Goal: Task Accomplishment & Management: Manage account settings

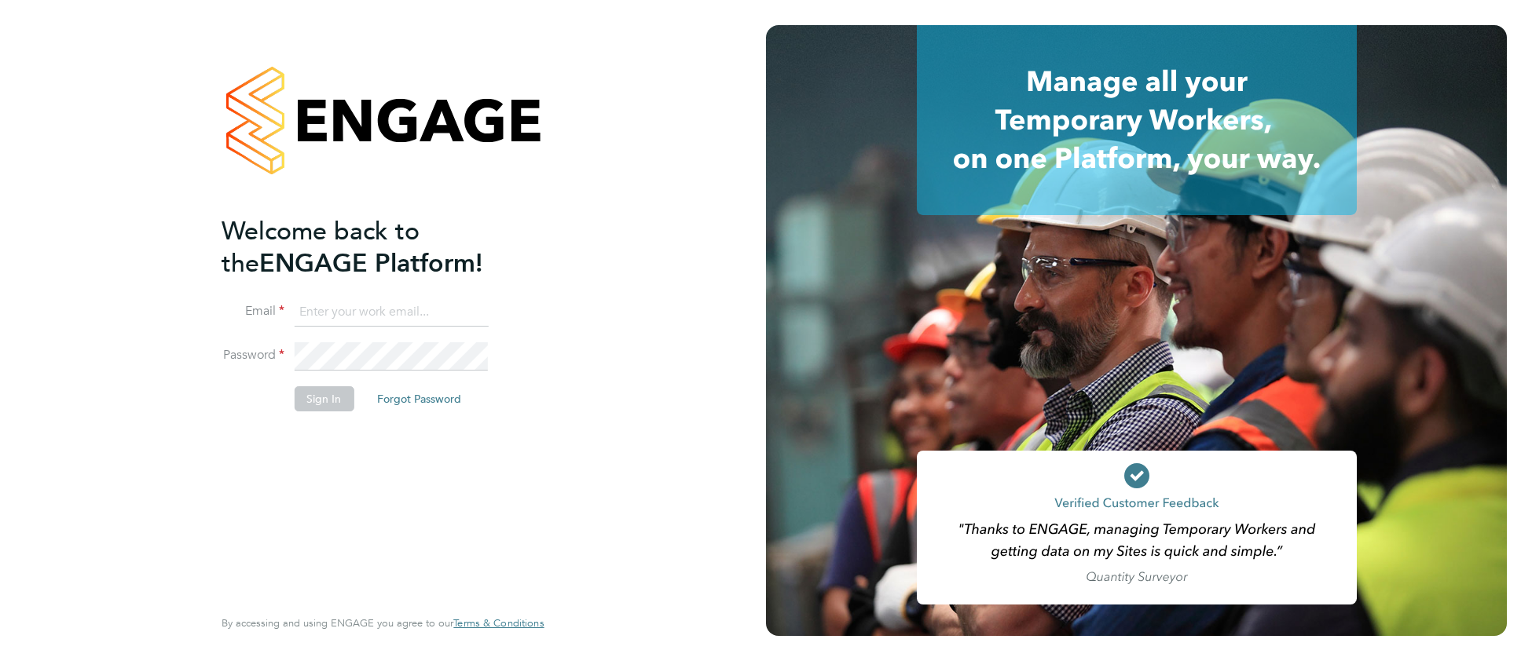
click at [393, 311] on input at bounding box center [391, 312] width 194 height 28
type input "cjs.templabour@uk.g4s.com"
click at [335, 404] on button "Sign In" at bounding box center [324, 398] width 60 height 25
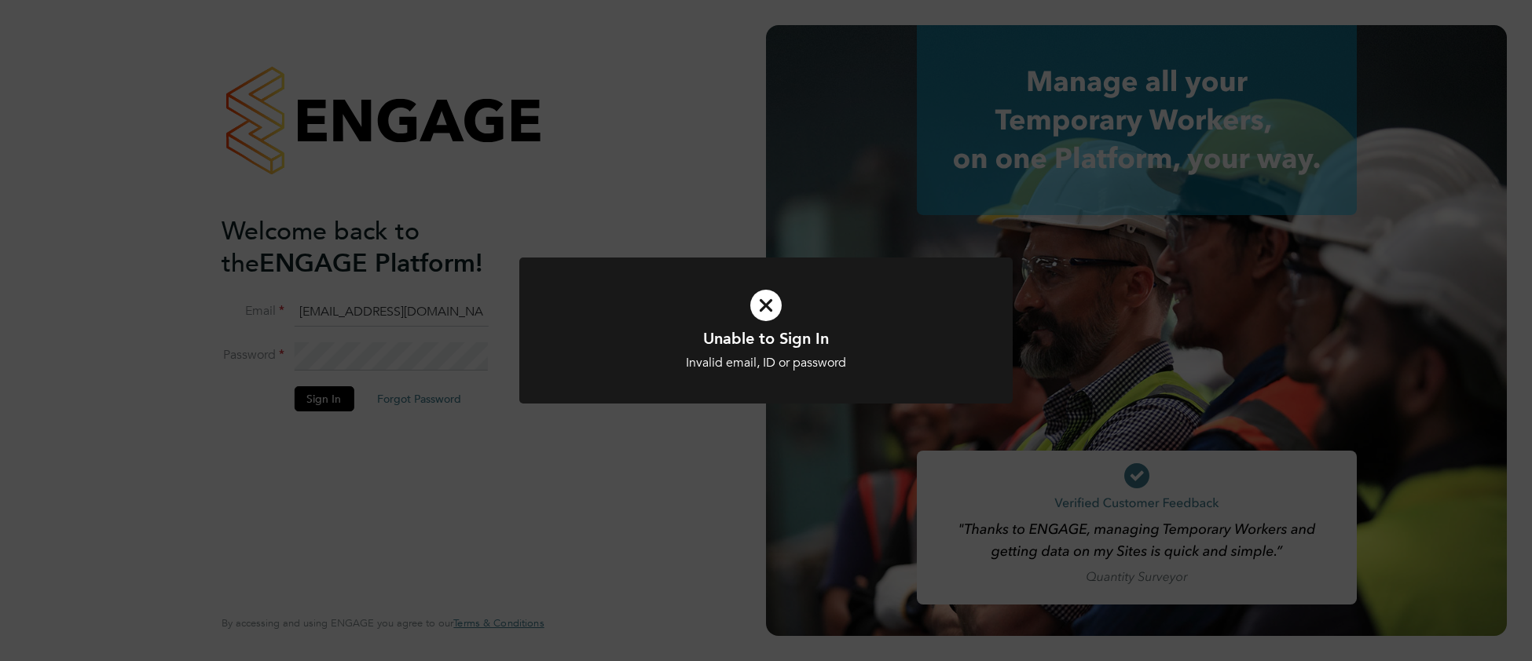
drag, startPoint x: 581, startPoint y: 345, endPoint x: 553, endPoint y: 358, distance: 31.3
click at [576, 347] on h1 "Unable to Sign In" at bounding box center [766, 338] width 408 height 20
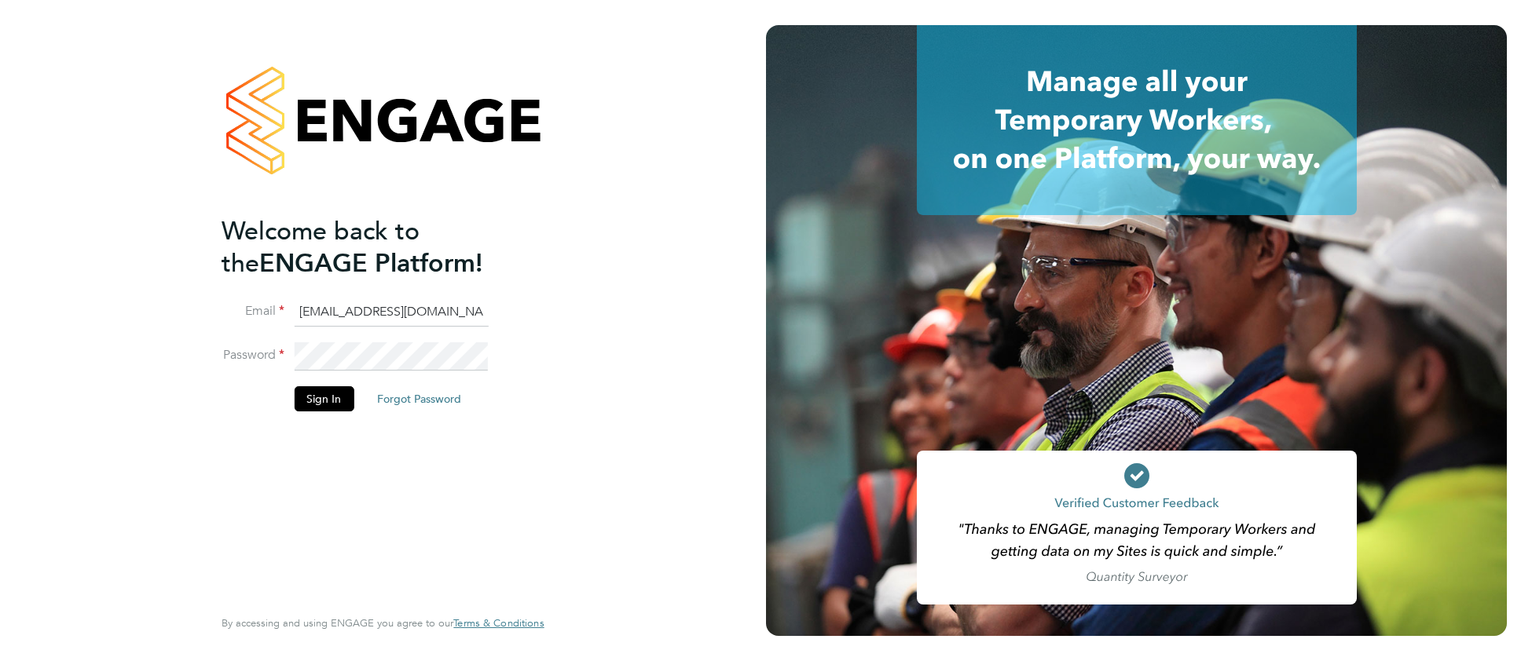
click at [283, 361] on li "Password" at bounding box center [374, 364] width 306 height 44
click at [311, 395] on button "Sign In" at bounding box center [324, 398] width 60 height 25
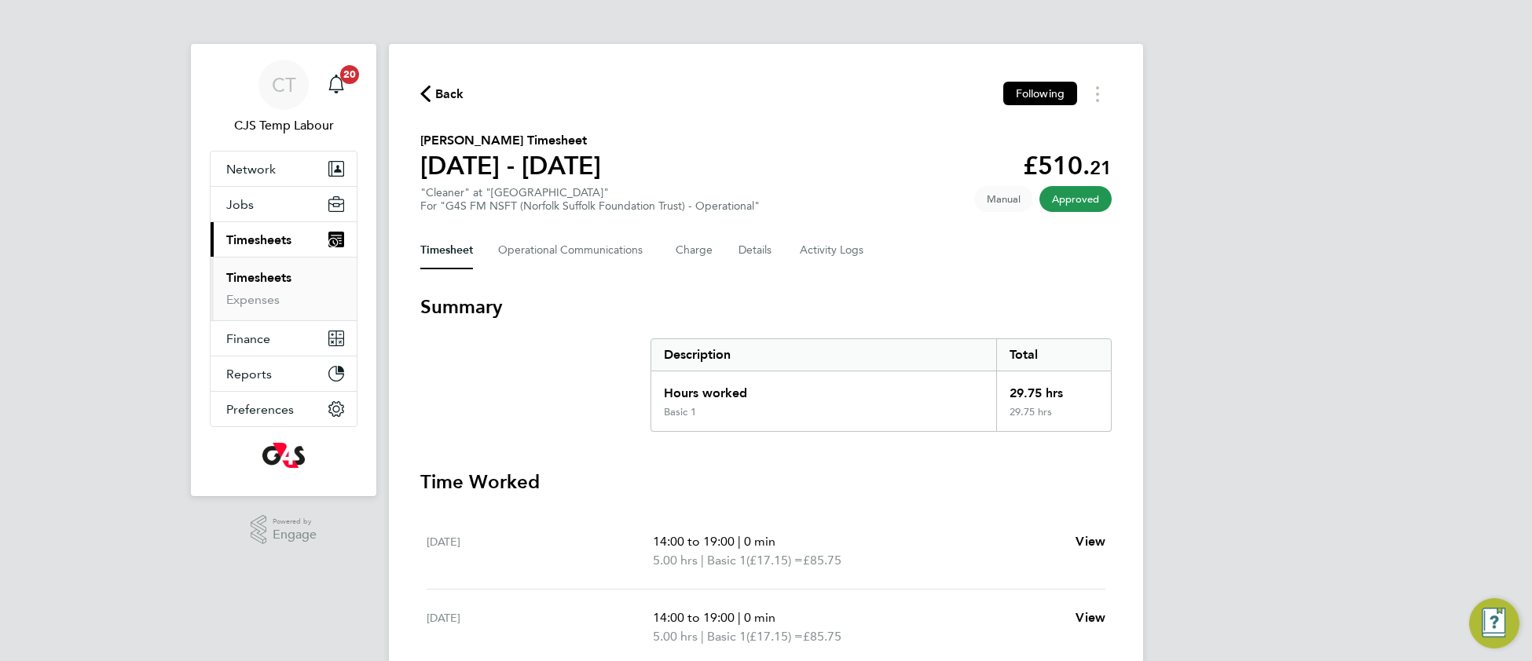
click at [276, 277] on link "Timesheets" at bounding box center [258, 277] width 65 height 15
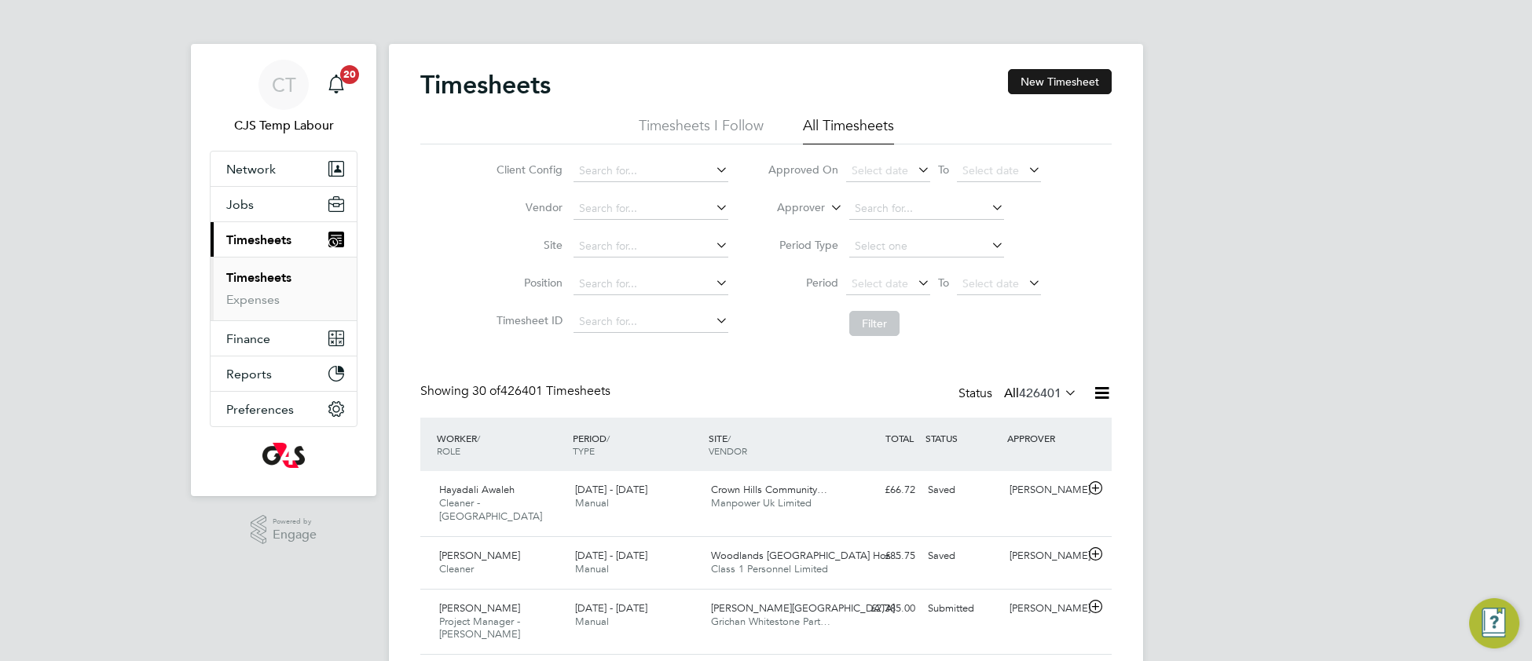
click at [1063, 84] on button "New Timesheet" at bounding box center [1060, 81] width 104 height 25
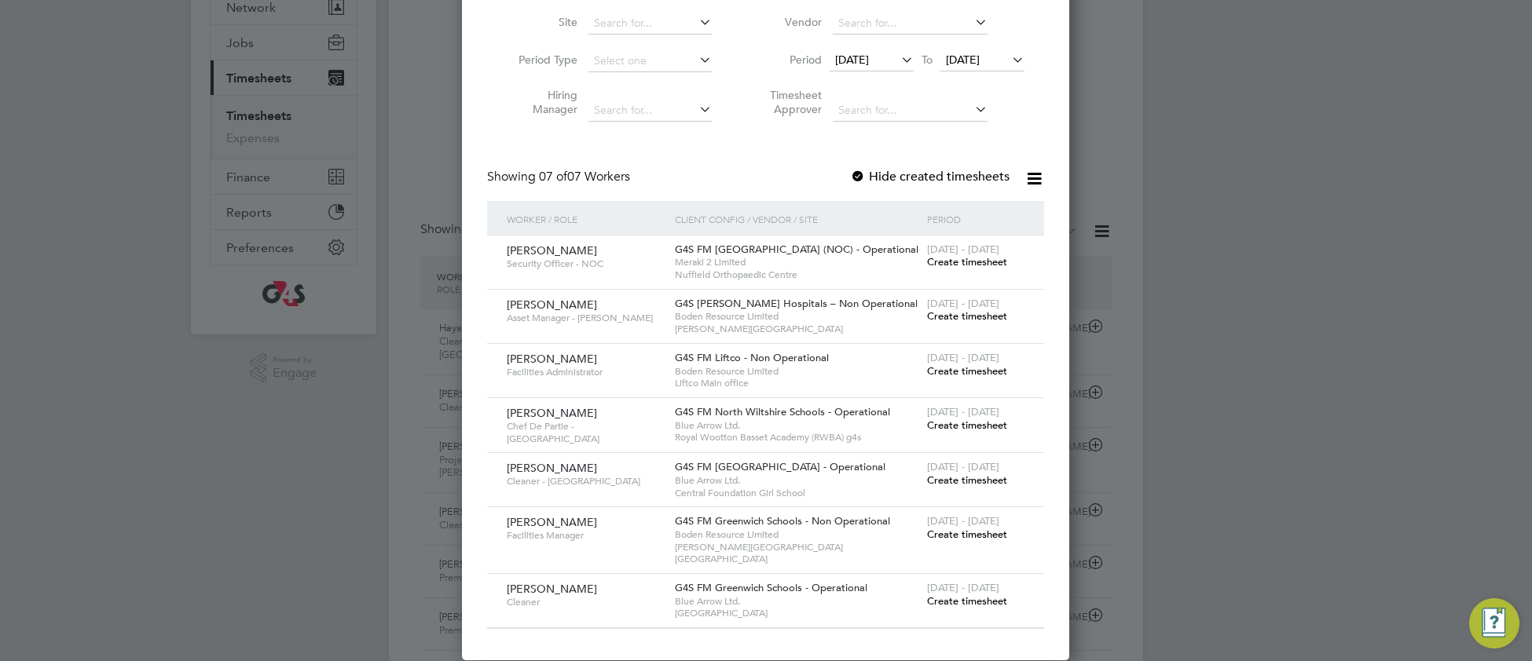
click at [978, 263] on span "Create timesheet" at bounding box center [967, 261] width 80 height 13
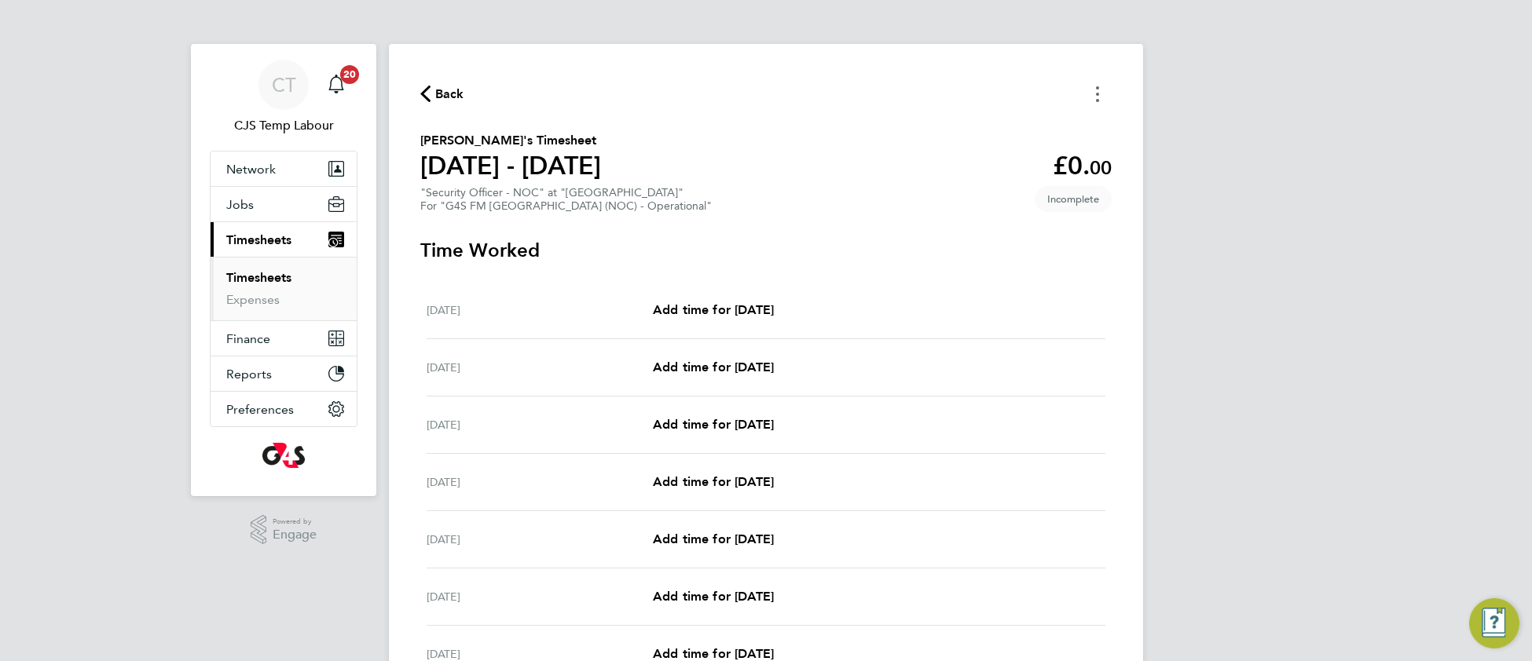
click at [1091, 93] on button "Timesheets Menu" at bounding box center [1097, 94] width 28 height 24
click at [952, 126] on button "Mark as absent" at bounding box center [1017, 128] width 188 height 31
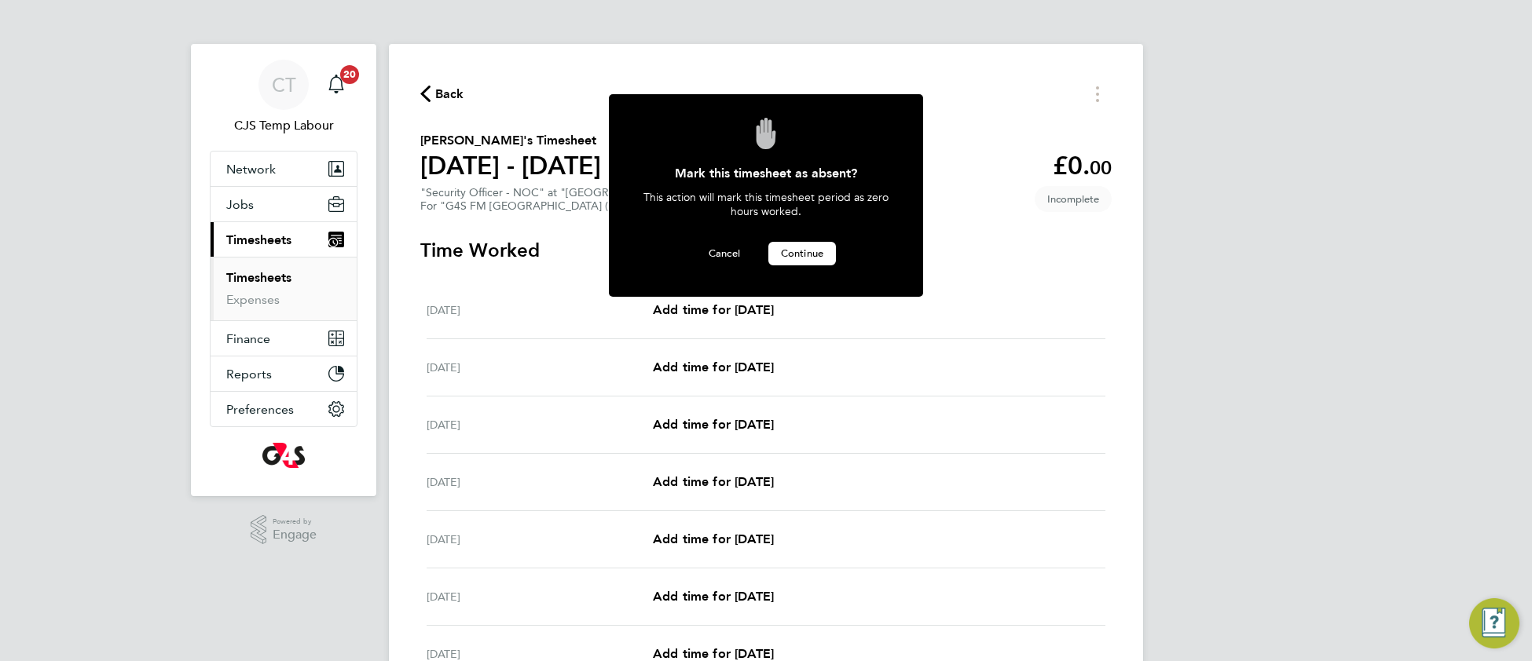
drag, startPoint x: 800, startPoint y: 252, endPoint x: 776, endPoint y: 251, distance: 24.4
click at [794, 250] on span "Continue" at bounding box center [802, 253] width 42 height 13
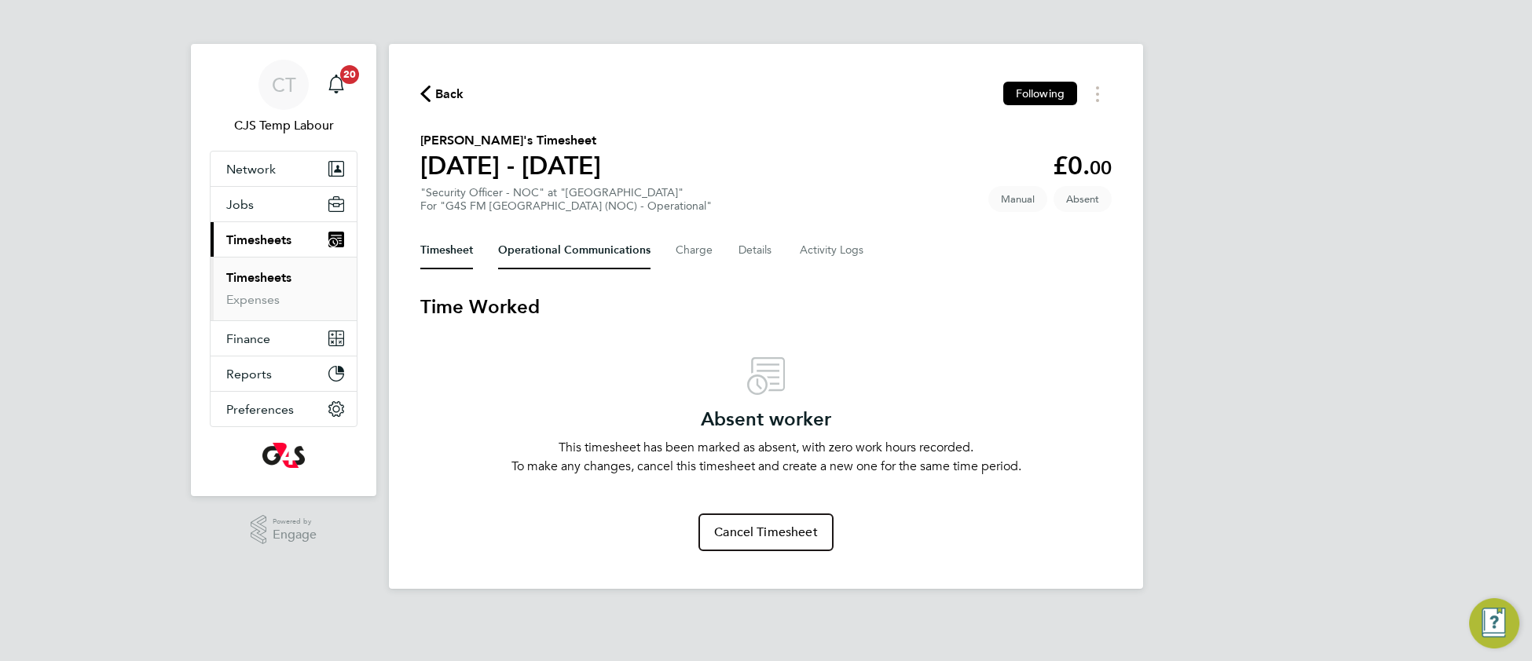
drag, startPoint x: 533, startPoint y: 247, endPoint x: 522, endPoint y: 286, distance: 40.2
click at [532, 250] on Communications-tab "Operational Communications" at bounding box center [574, 251] width 152 height 38
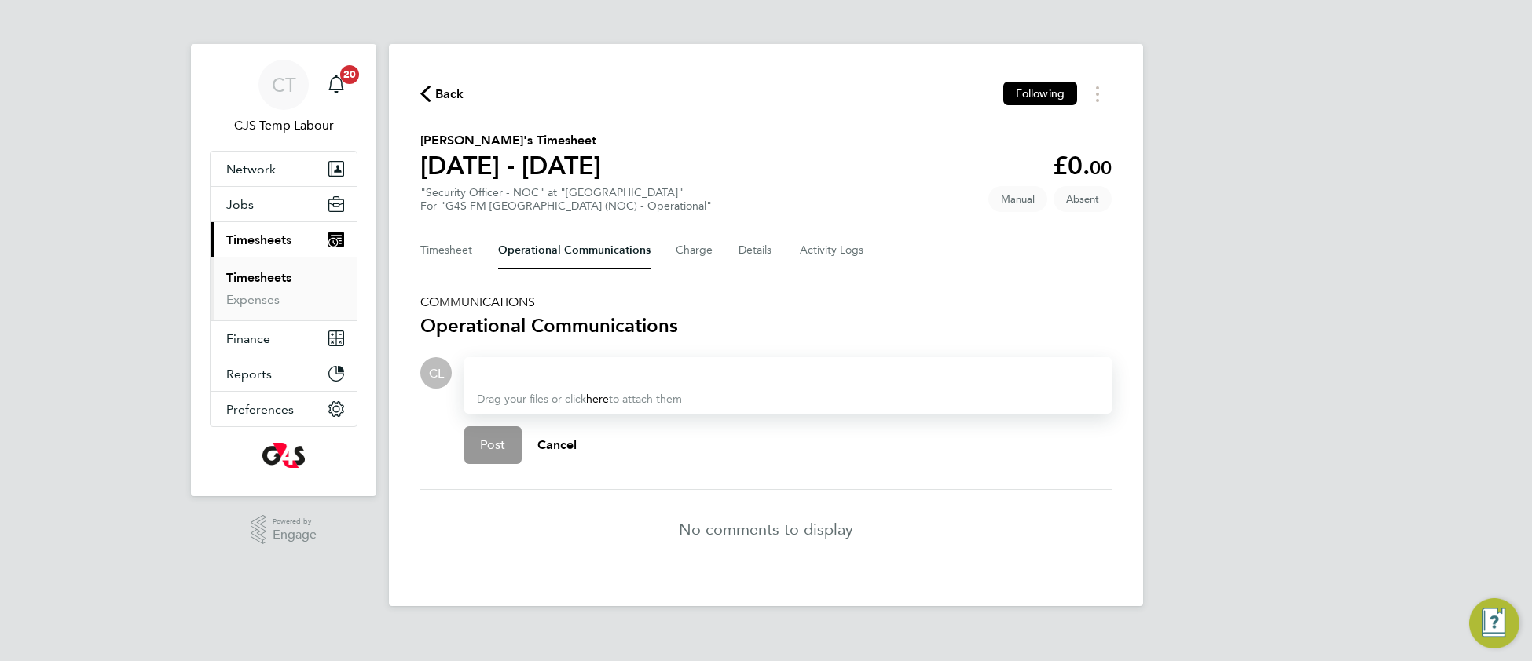
click at [514, 364] on div at bounding box center [788, 373] width 622 height 19
click at [513, 367] on div "No HOurs this period" at bounding box center [788, 373] width 622 height 19
click at [486, 429] on button "Post" at bounding box center [492, 445] width 57 height 38
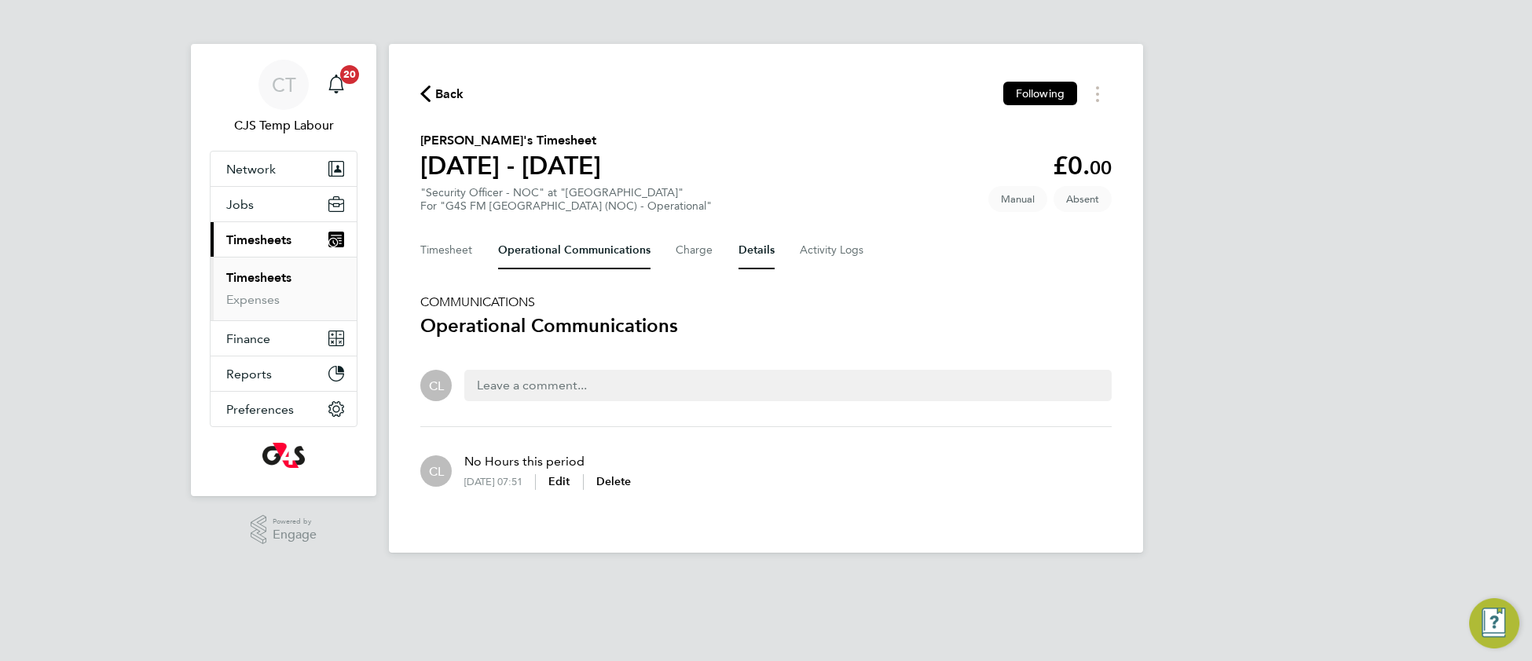
drag, startPoint x: 748, startPoint y: 241, endPoint x: 734, endPoint y: 253, distance: 17.8
click at [746, 243] on button "Details" at bounding box center [756, 251] width 36 height 38
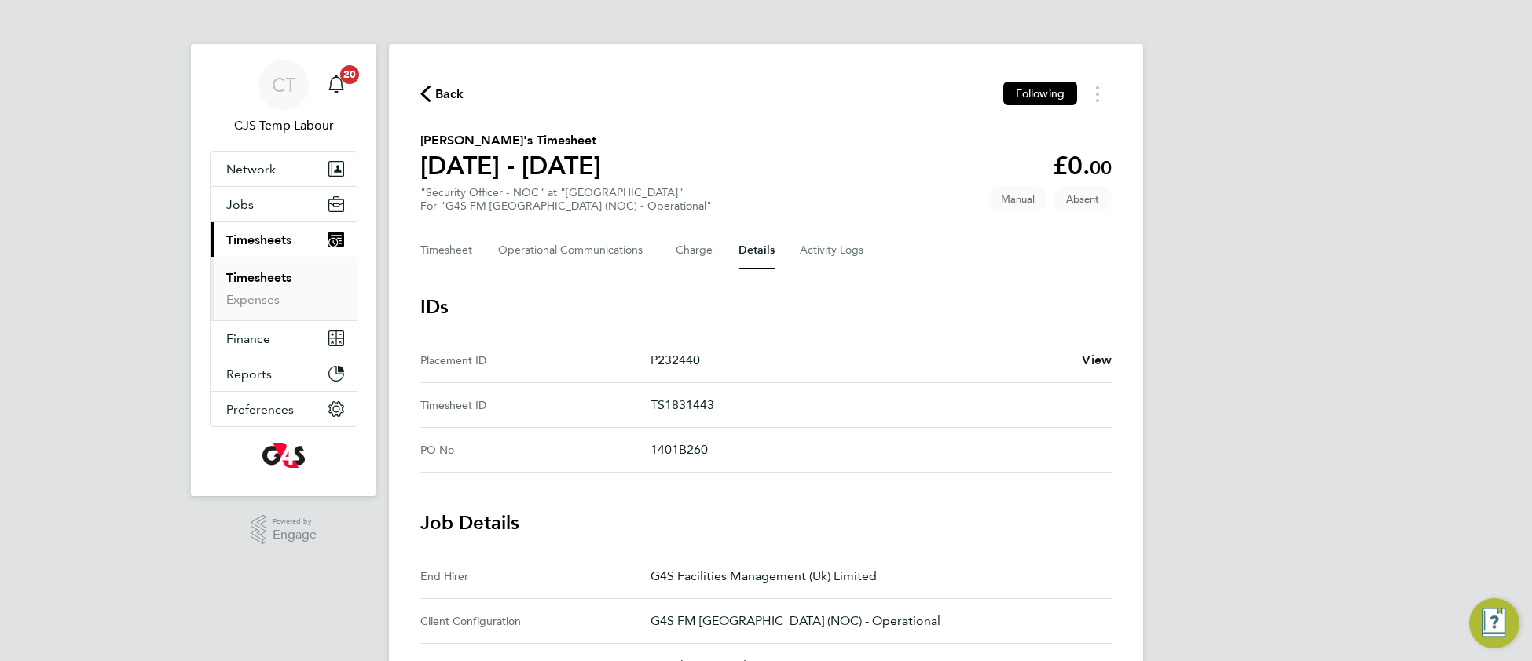
click at [1099, 360] on span "View" at bounding box center [1096, 360] width 30 height 15
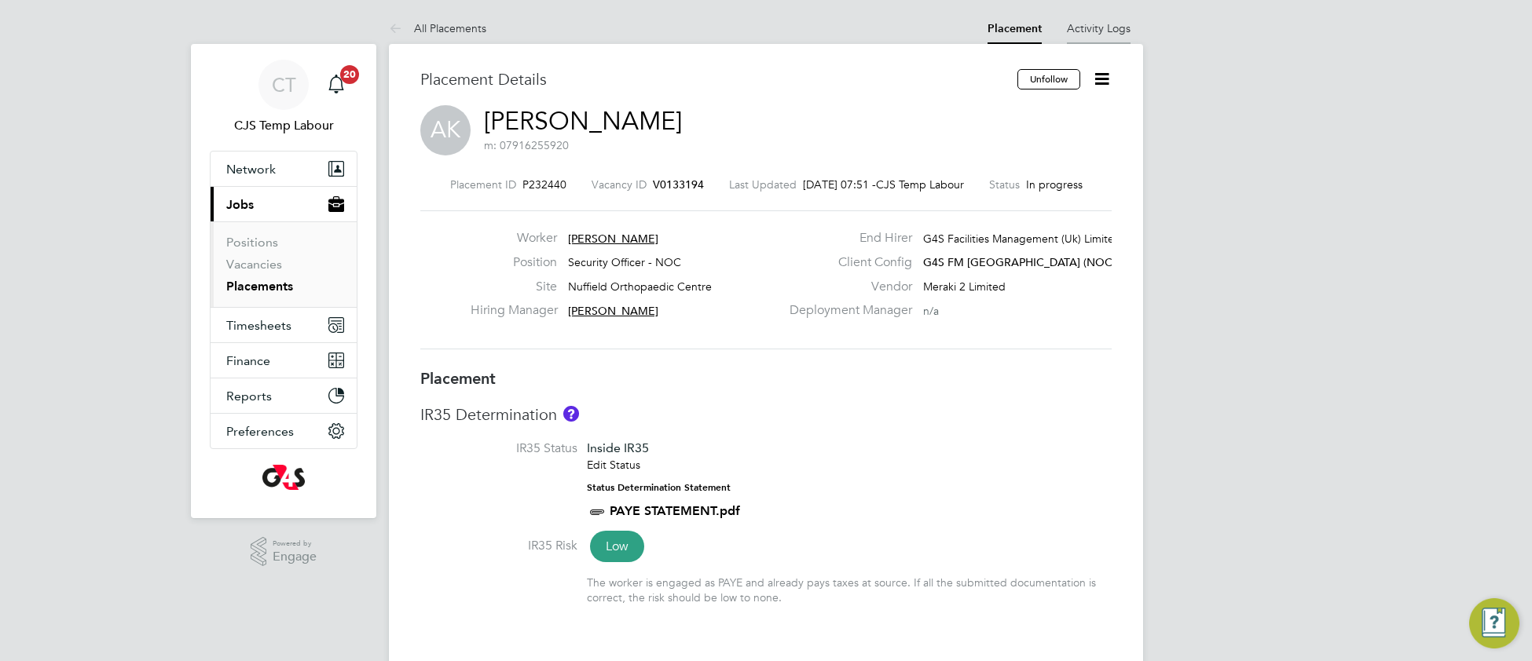
click at [1103, 22] on link "Activity Logs" at bounding box center [1099, 28] width 64 height 14
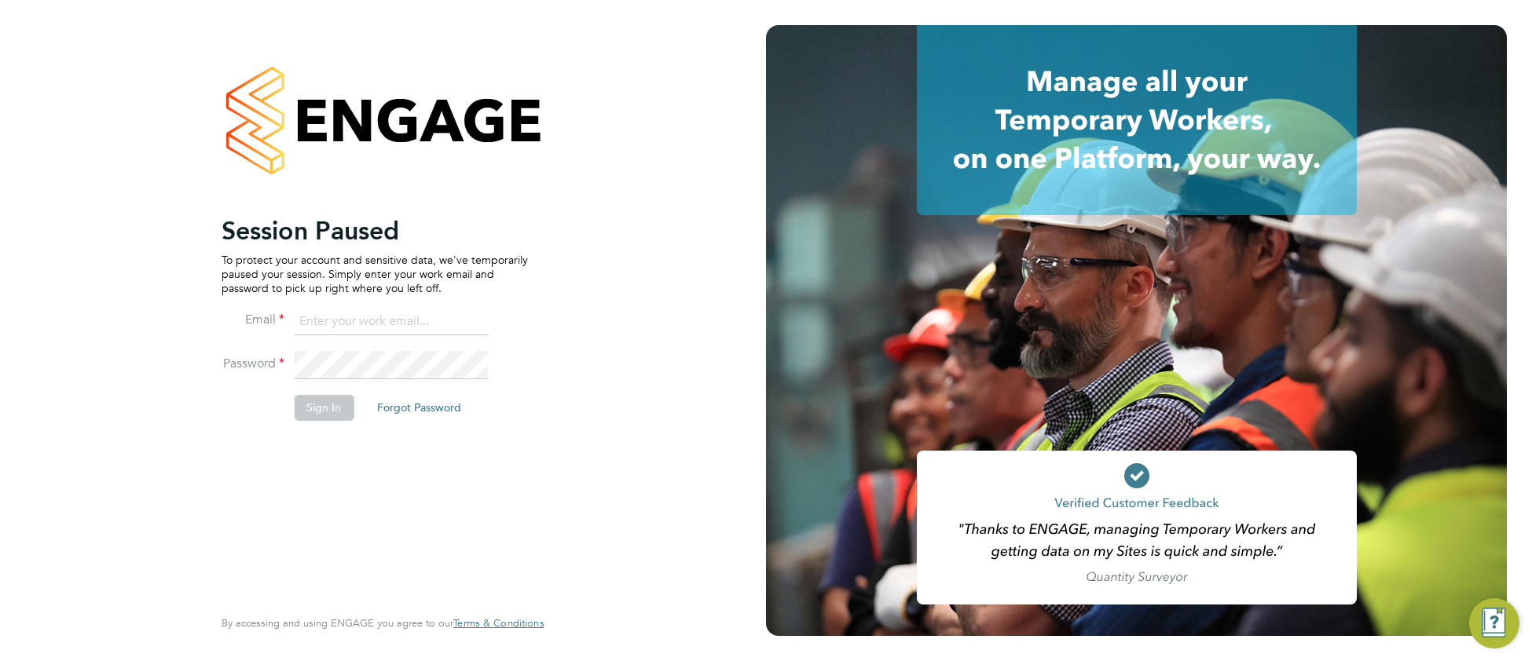
click at [402, 316] on input at bounding box center [391, 322] width 194 height 28
